Goal: Contribute content: Contribute content

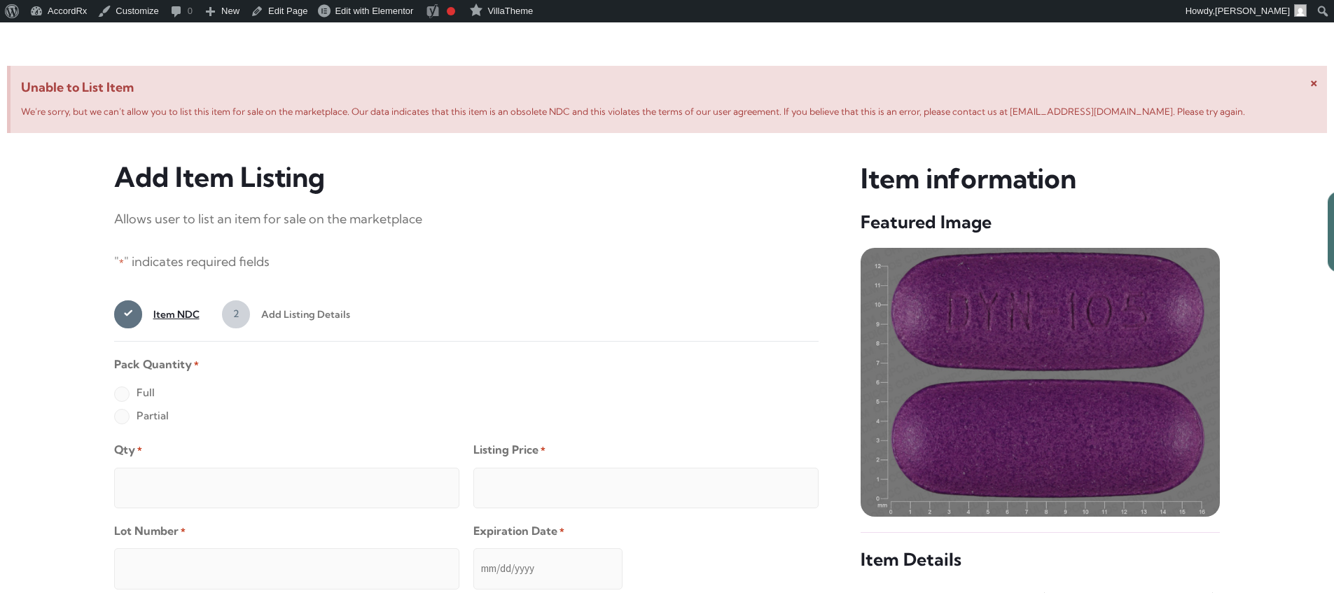
scroll to position [538, 0]
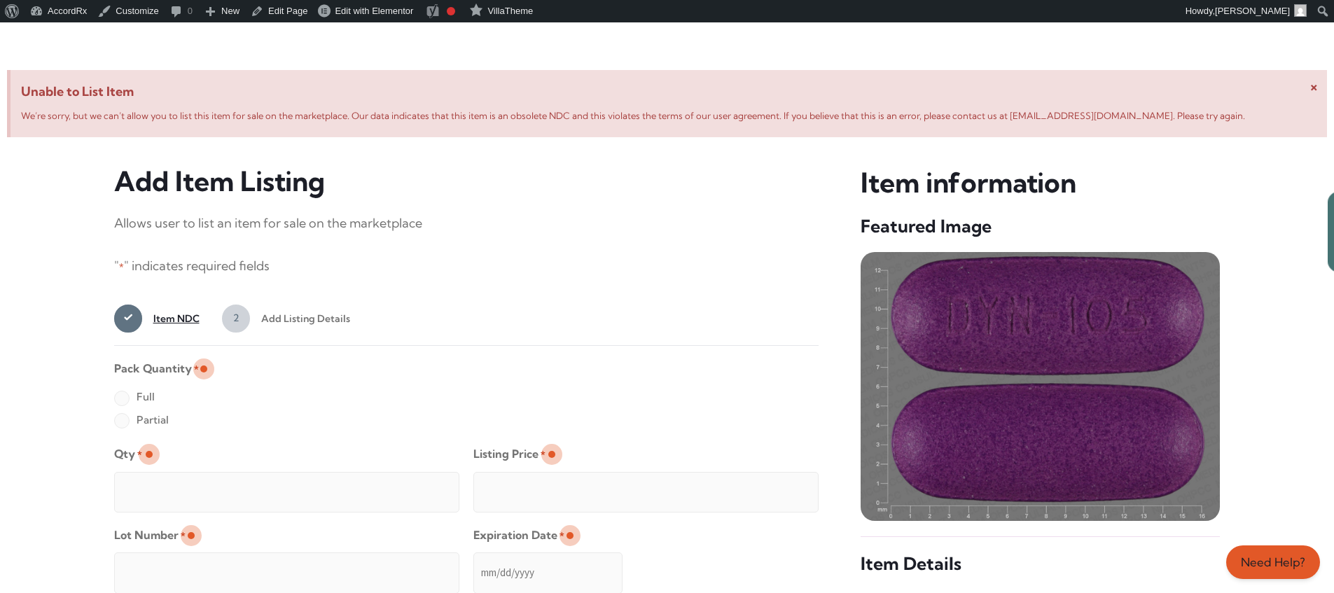
click at [121, 399] on label "Full" at bounding box center [134, 397] width 41 height 22
click at [0, 0] on input "Full" at bounding box center [0, 0] width 0 height 0
click at [167, 476] on input "Qty *" at bounding box center [286, 492] width 345 height 41
type input "2"
click at [779, 488] on input "Listing Price *" at bounding box center [645, 492] width 345 height 41
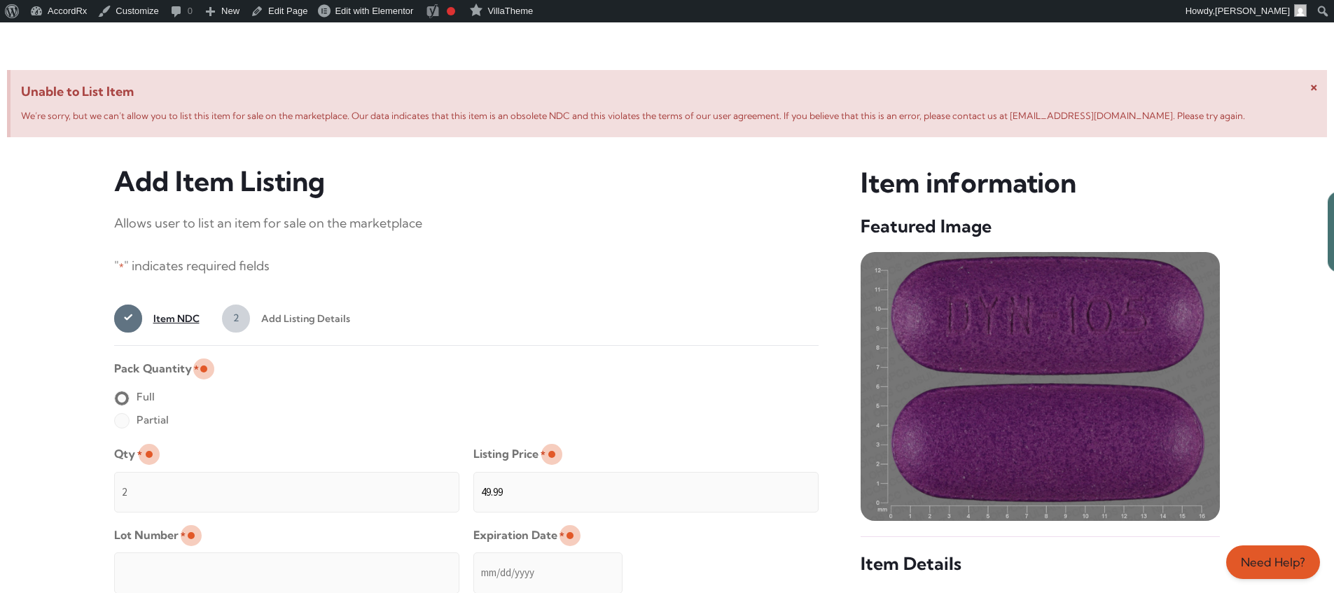
type input "49.99"
click at [377, 563] on input "Lot Number *" at bounding box center [286, 573] width 345 height 41
type input "TEST23456"
click at [474, 559] on input "Expiration Date *" at bounding box center [547, 573] width 149 height 41
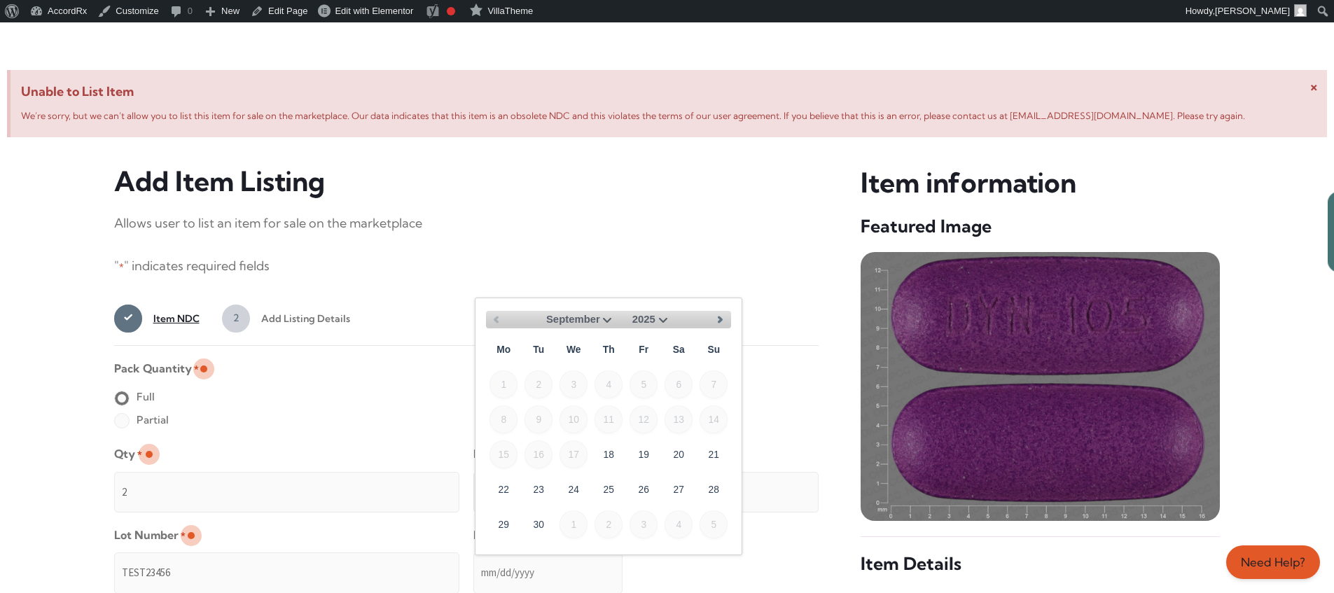
click at [602, 318] on select "September October November December" at bounding box center [580, 320] width 69 height 18
click at [545, 518] on link "30" at bounding box center [539, 524] width 28 height 28
type input "[DATE]"
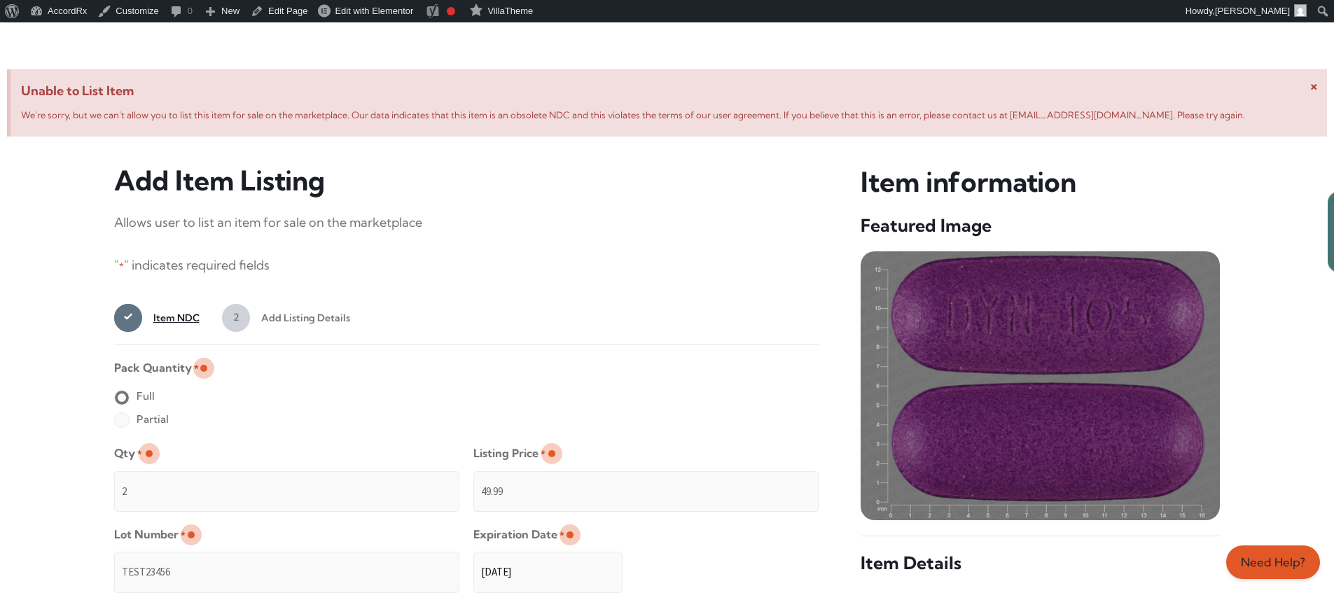
scroll to position [1118, 0]
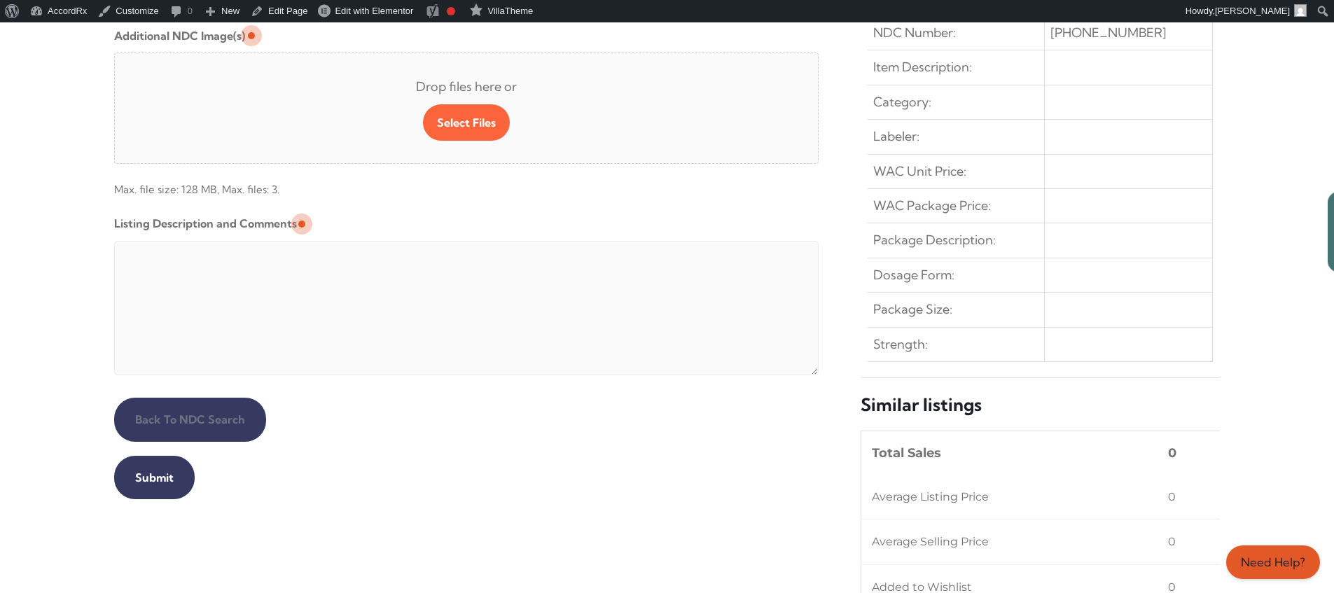
click at [453, 244] on textarea "Listing Description and Comments" at bounding box center [466, 308] width 705 height 134
type textarea "Automated Testing - list comment from [MEDICAL_DATA][DOMAIN_NAME]"
click at [152, 478] on input "Submit" at bounding box center [154, 477] width 81 height 43
